Goal: Task Accomplishment & Management: Manage account settings

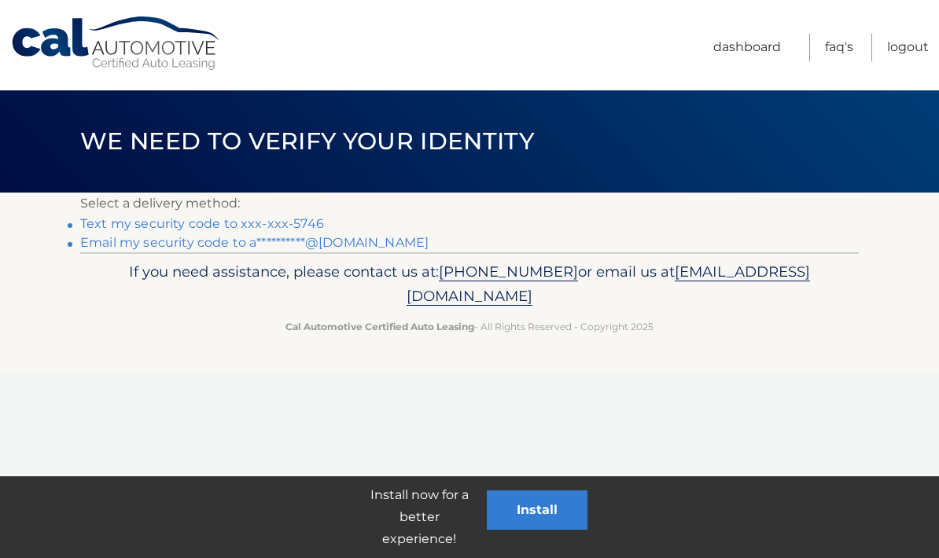
click at [362, 248] on link "**********" at bounding box center [254, 242] width 348 height 15
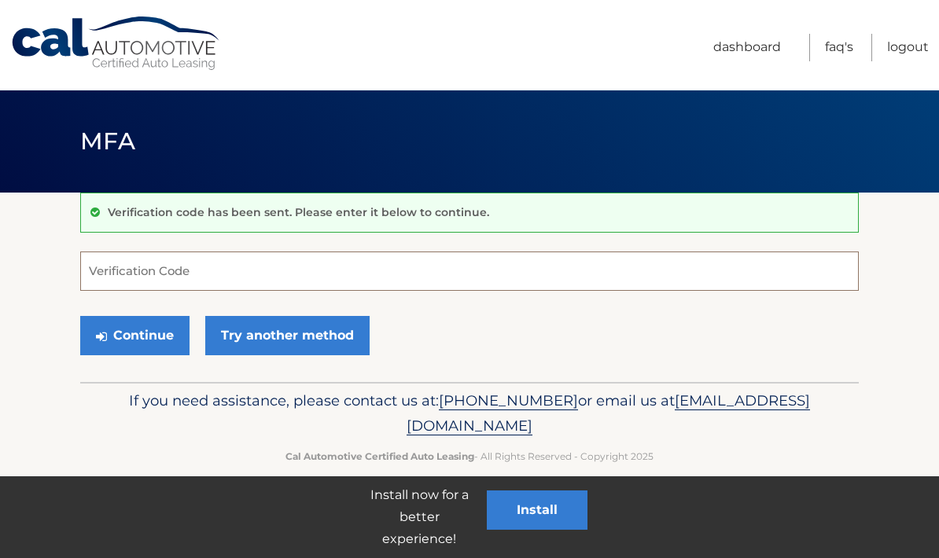
click at [191, 274] on input "Verification Code" at bounding box center [469, 271] width 778 height 39
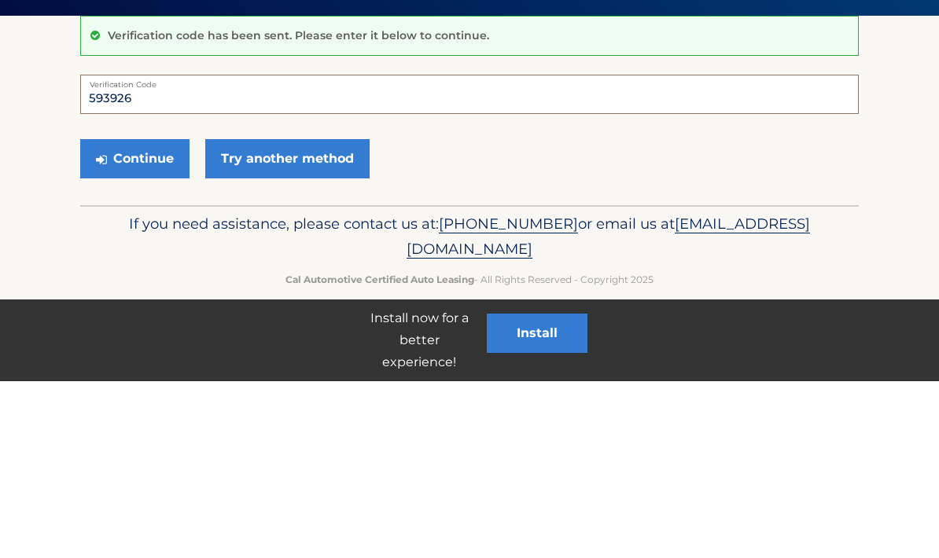
type input "593926"
click at [113, 316] on button "Continue" at bounding box center [134, 335] width 109 height 39
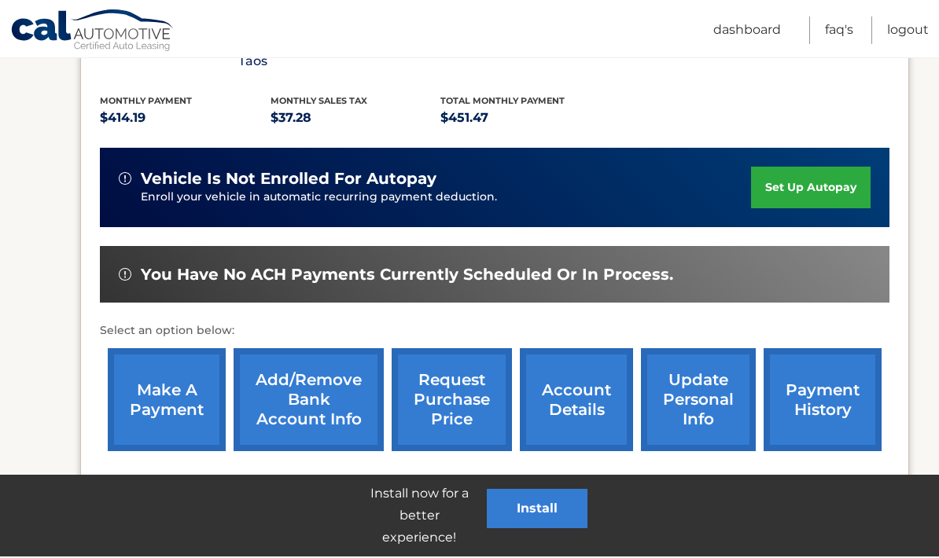
scroll to position [391, 0]
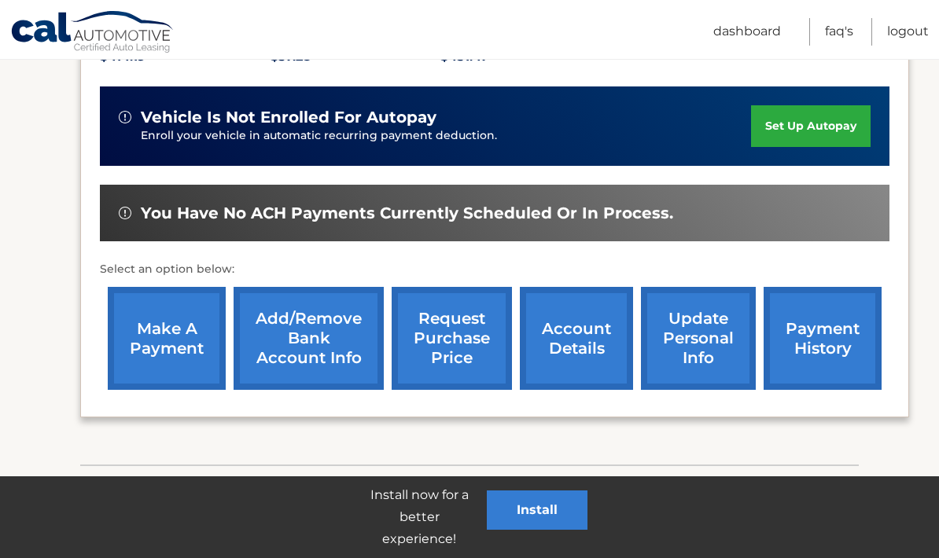
click at [810, 345] on link "payment history" at bounding box center [822, 338] width 118 height 103
click at [807, 329] on link "payment history" at bounding box center [822, 338] width 118 height 103
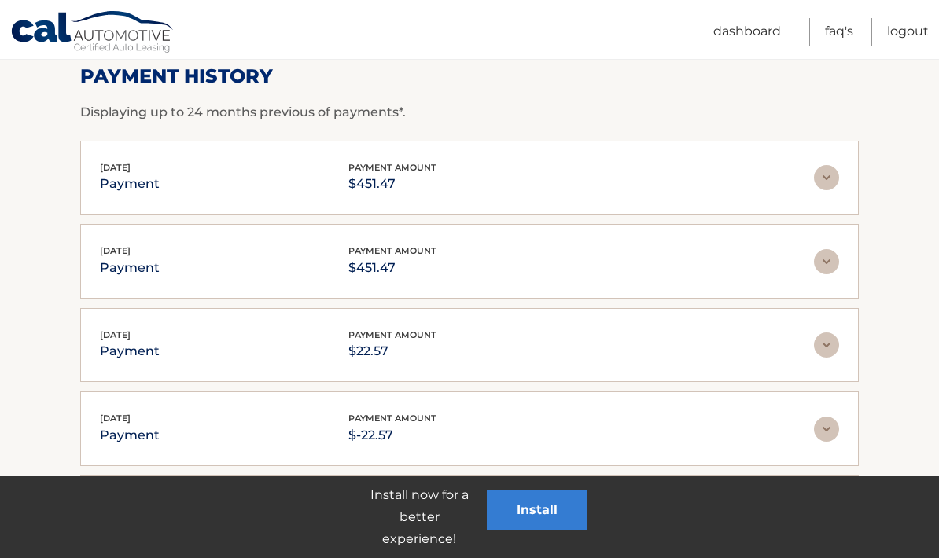
scroll to position [246, 0]
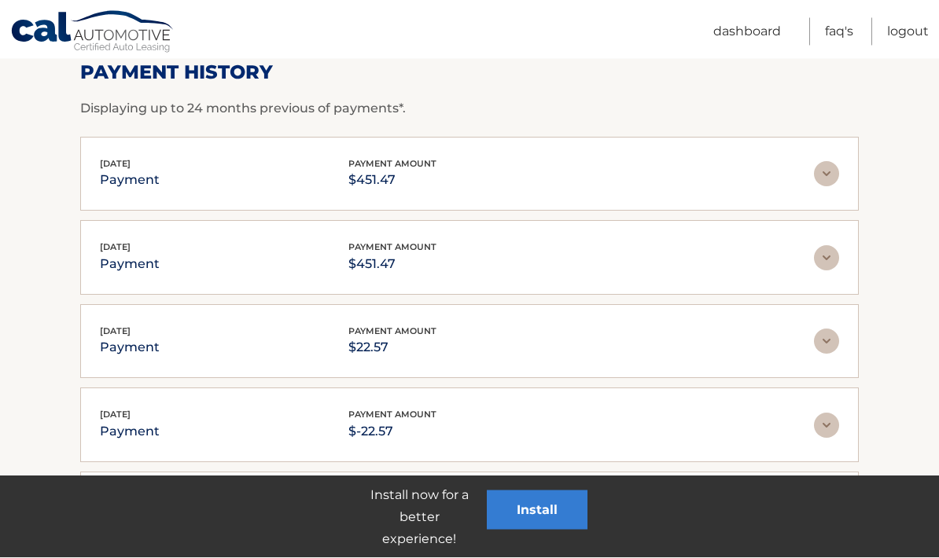
click at [817, 260] on img at bounding box center [826, 258] width 25 height 25
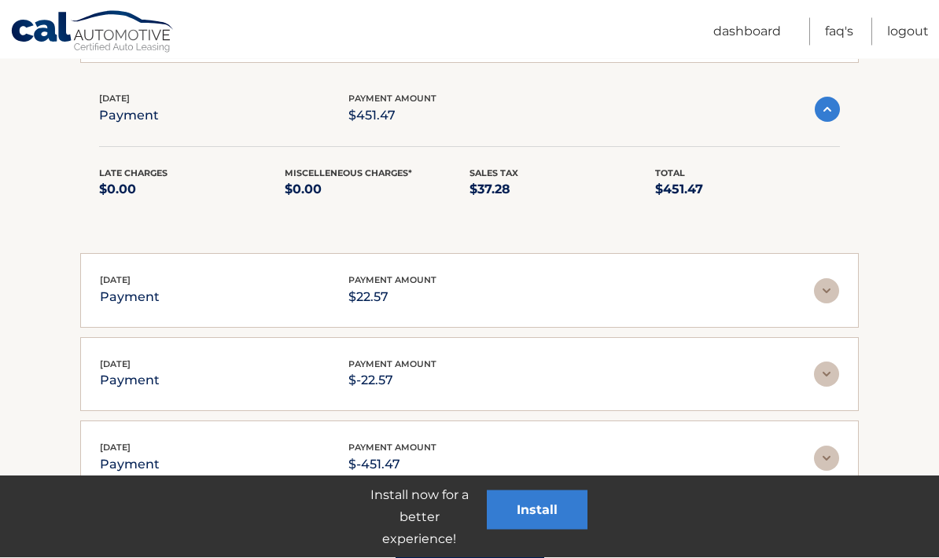
scroll to position [395, 0]
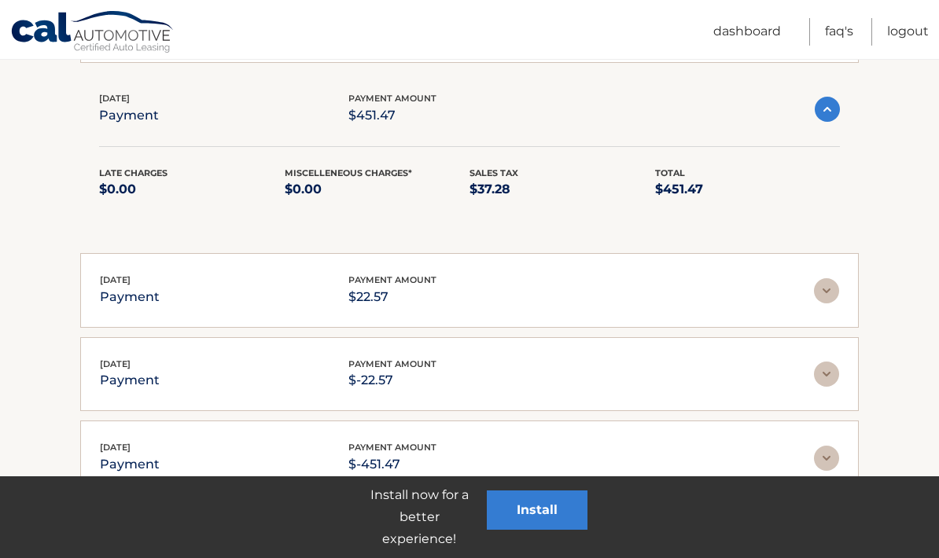
click at [807, 302] on div "Aug 15, 2025 payment payment amount $22.57" at bounding box center [457, 290] width 714 height 35
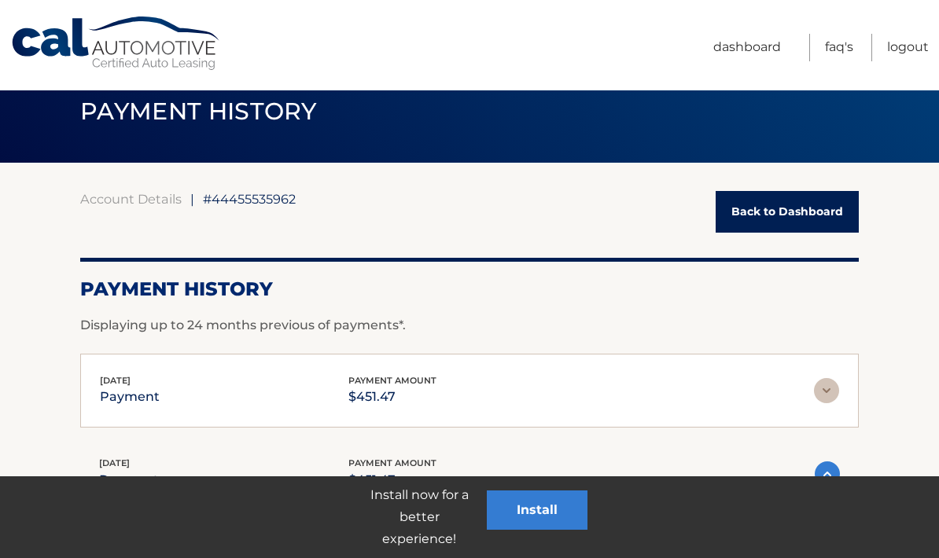
scroll to position [0, 0]
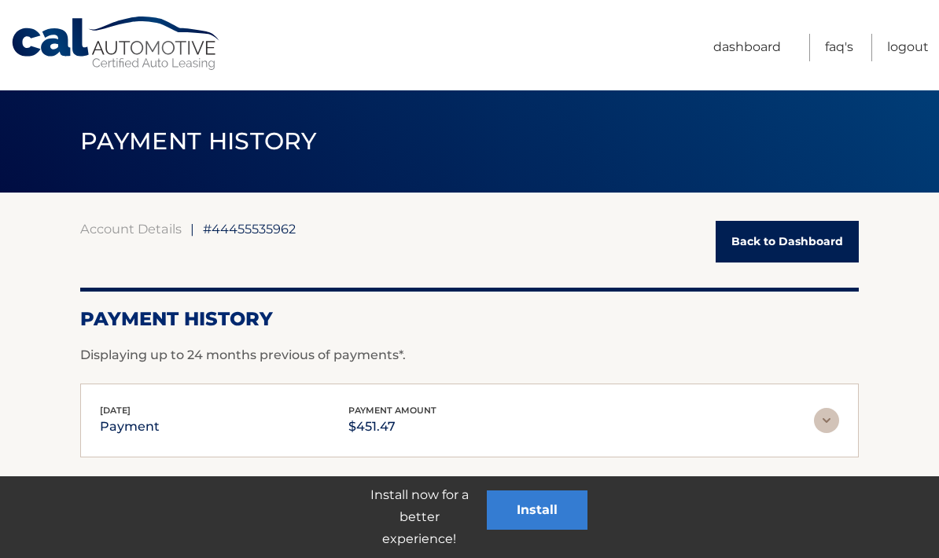
click at [743, 254] on link "Back to Dashboard" at bounding box center [786, 242] width 143 height 42
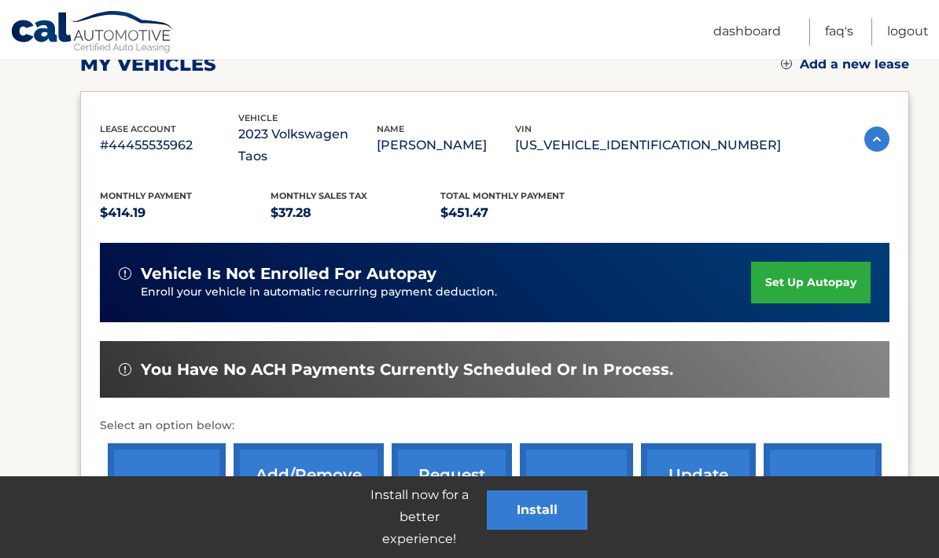
scroll to position [328, 0]
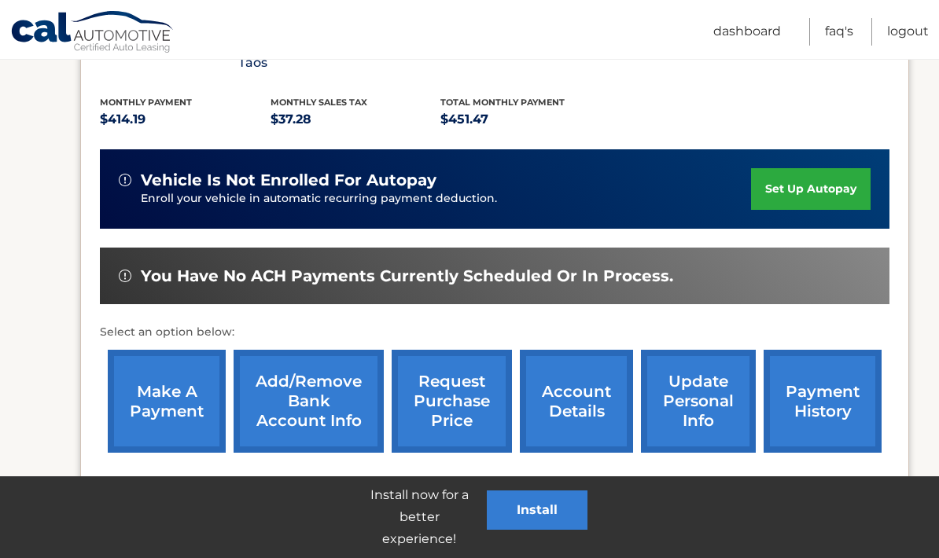
click at [798, 401] on link "payment history" at bounding box center [822, 401] width 118 height 103
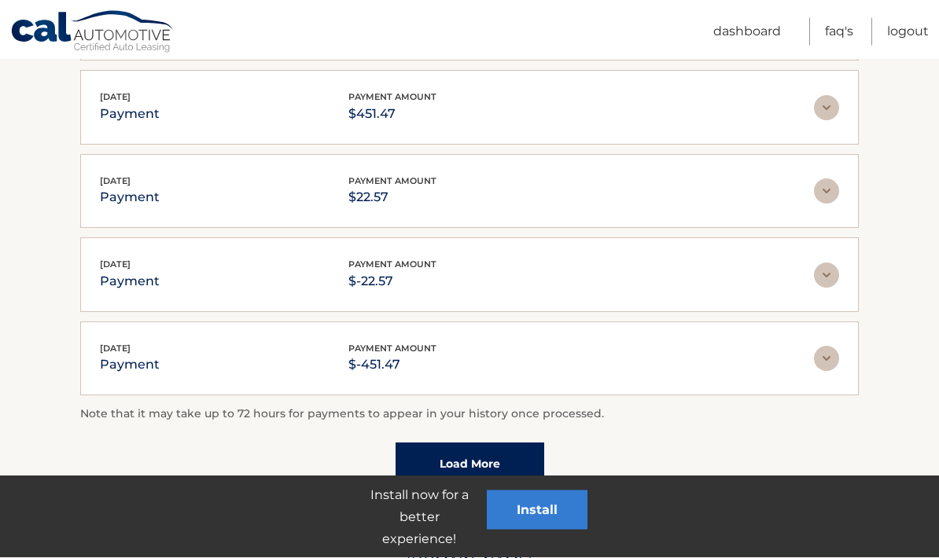
scroll to position [397, 0]
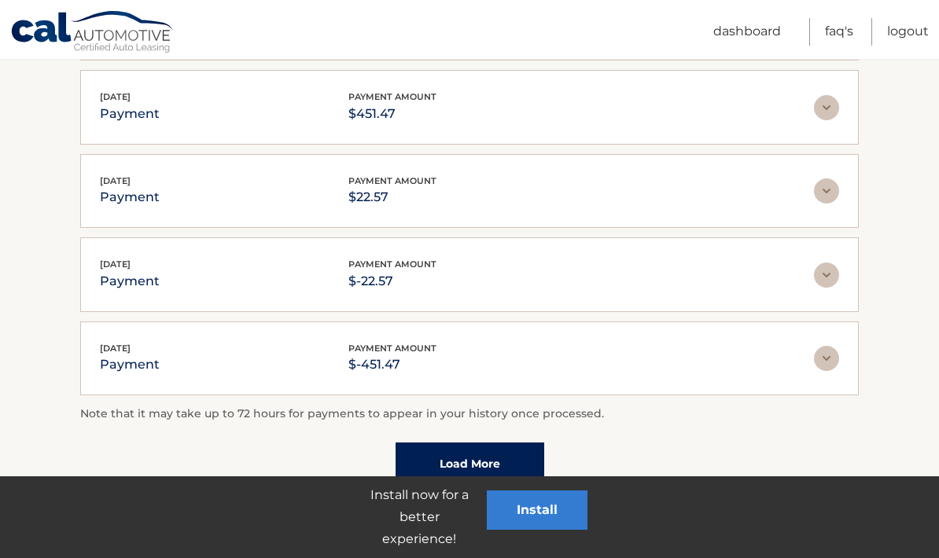
click at [454, 476] on link "Load More" at bounding box center [469, 464] width 149 height 42
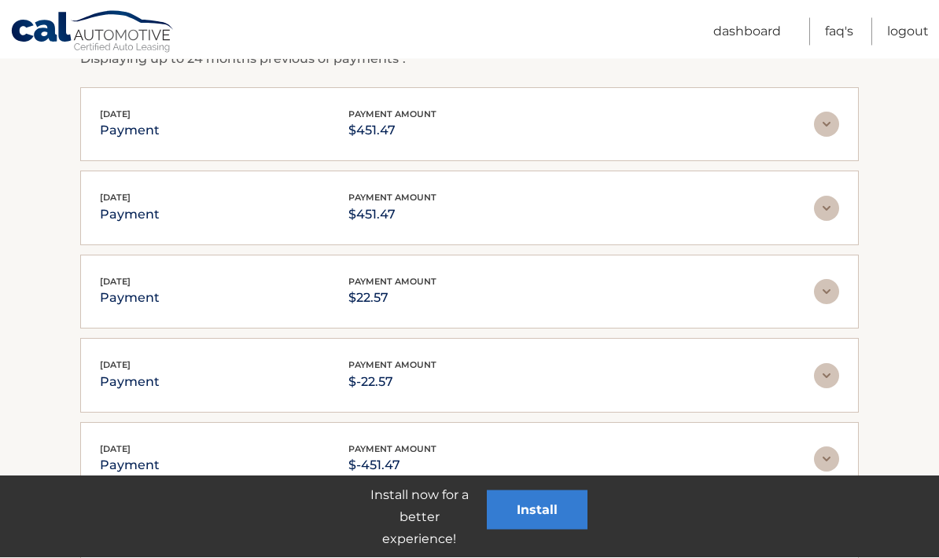
scroll to position [289, 0]
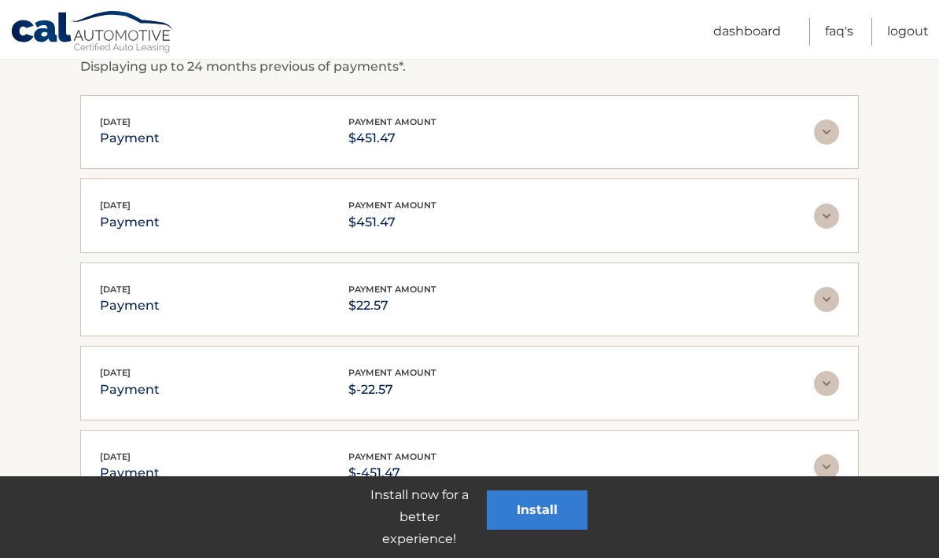
click at [836, 219] on img at bounding box center [826, 216] width 25 height 25
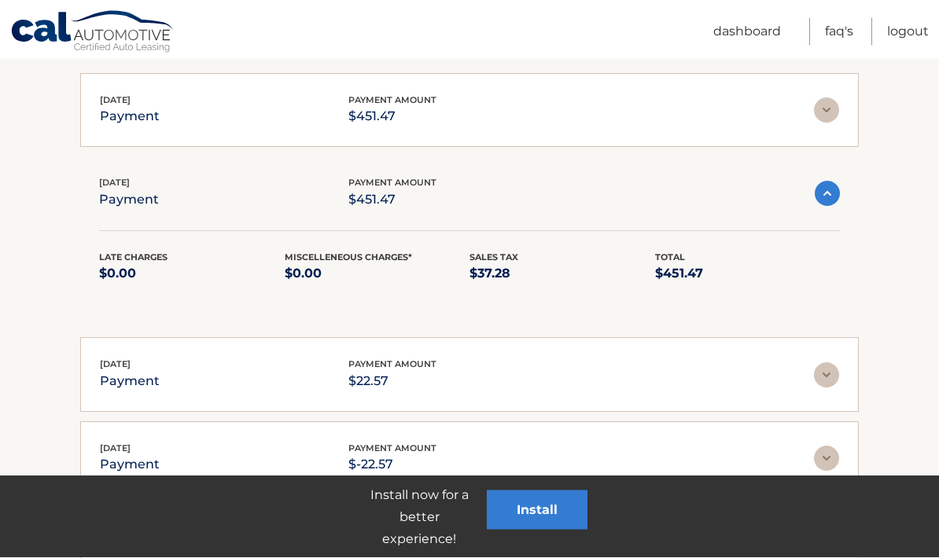
scroll to position [311, 0]
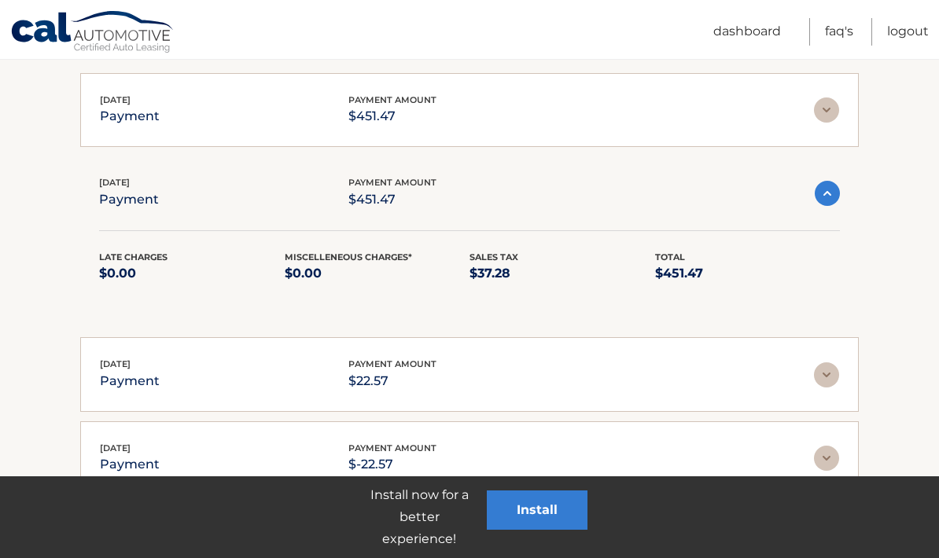
click at [836, 383] on img at bounding box center [826, 374] width 25 height 25
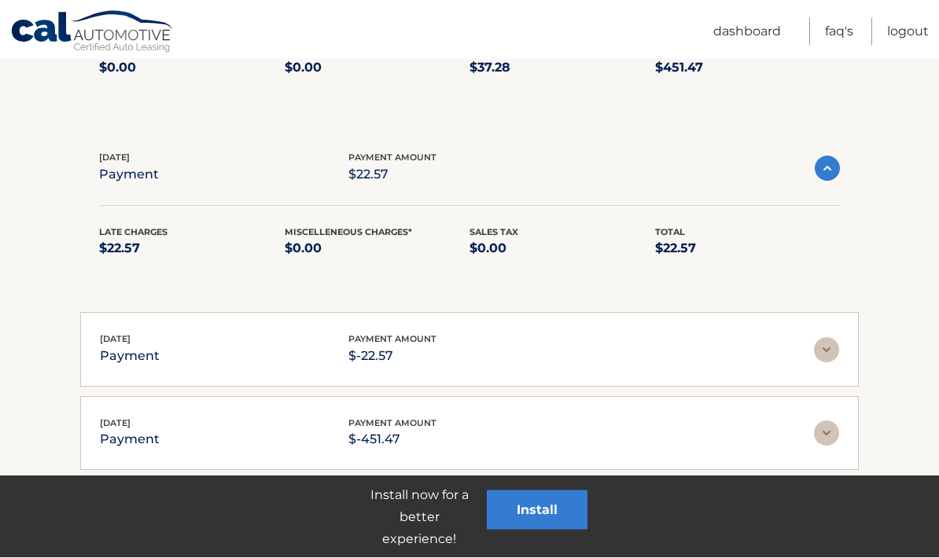
click at [825, 356] on img at bounding box center [826, 350] width 25 height 25
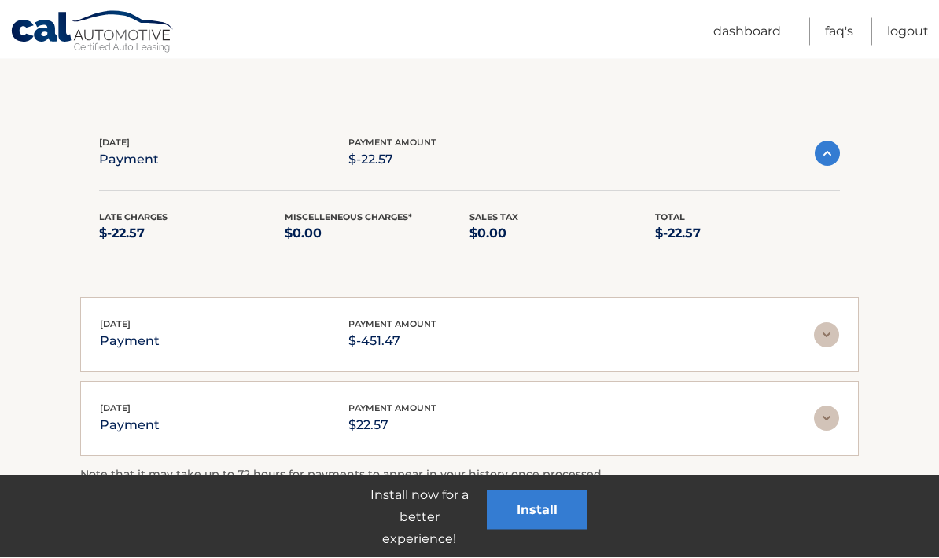
click at [817, 338] on img at bounding box center [826, 335] width 25 height 25
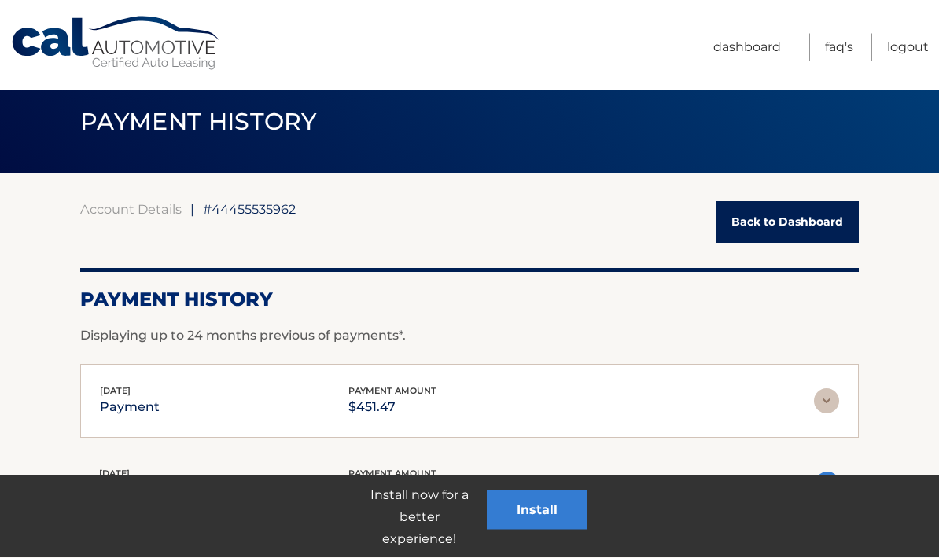
scroll to position [0, 0]
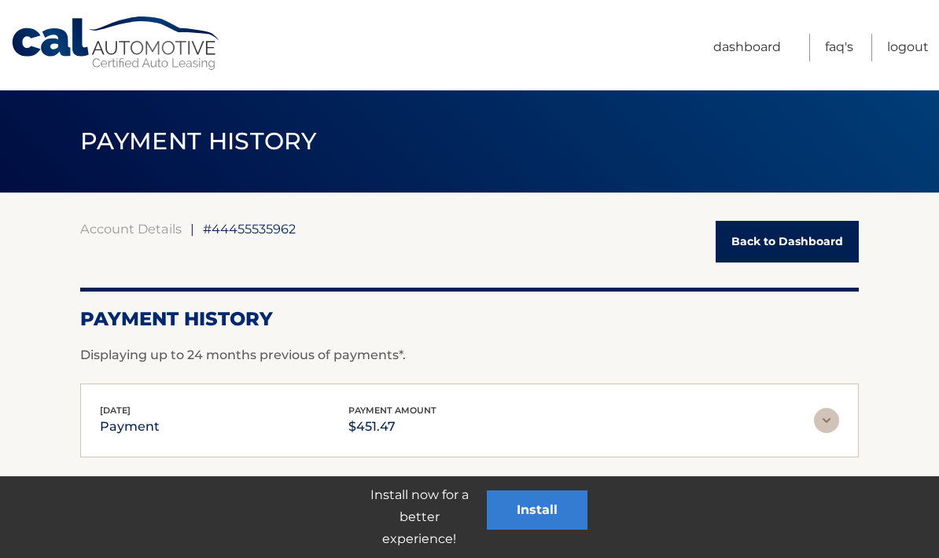
click at [72, 54] on link "Cal Automotive" at bounding box center [116, 44] width 212 height 56
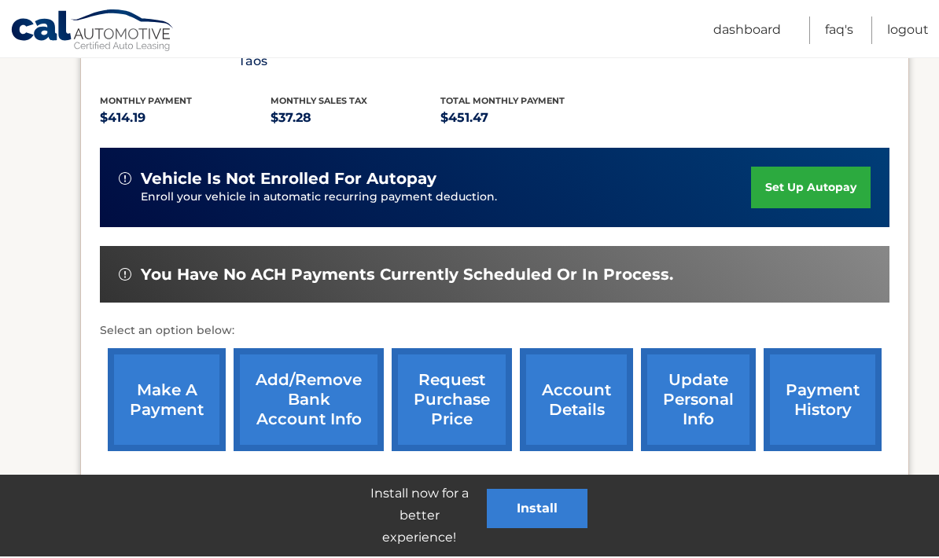
scroll to position [391, 0]
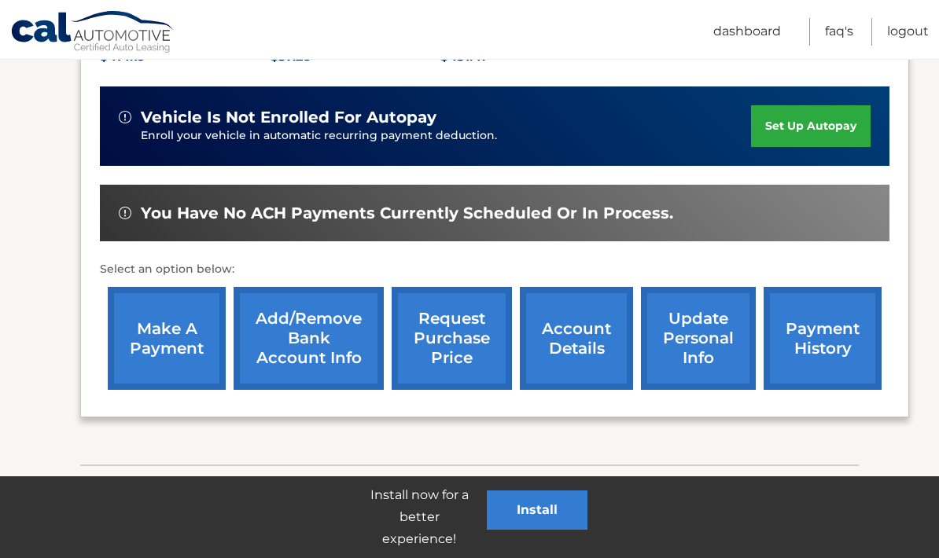
click at [147, 344] on link "make a payment" at bounding box center [167, 338] width 118 height 103
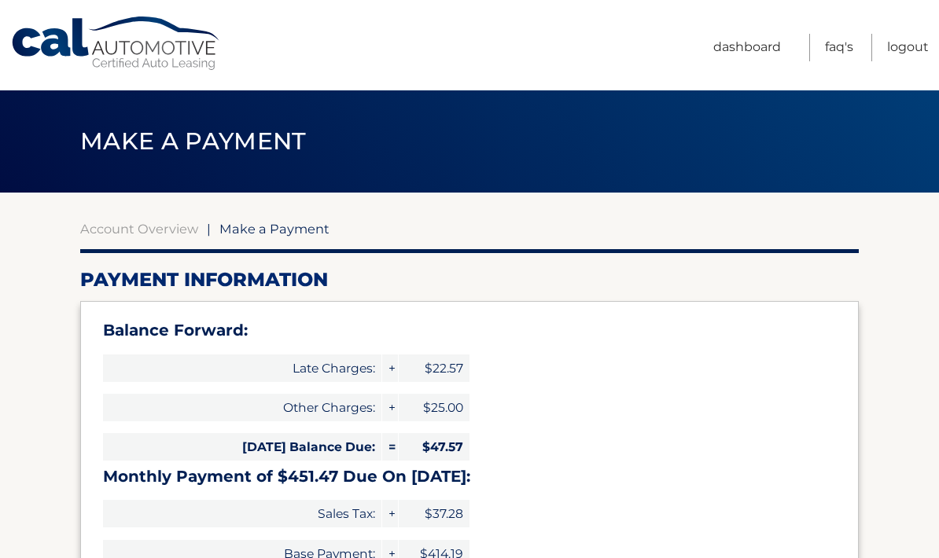
type input "499.04"
